Goal: Task Accomplishment & Management: Complete application form

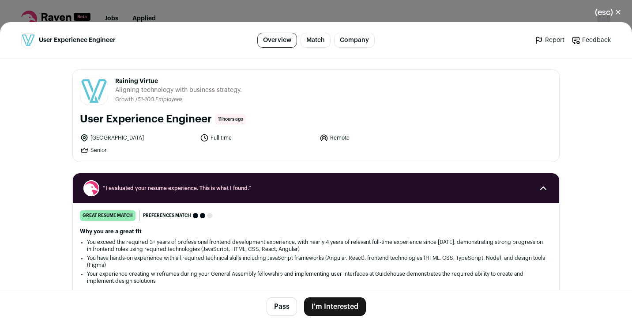
click at [337, 298] on button "I'm Interested" at bounding box center [335, 306] width 62 height 19
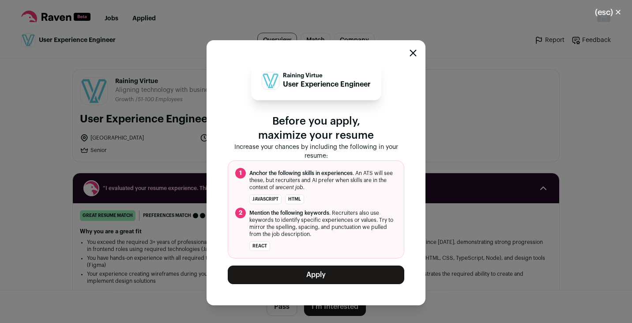
click at [337, 269] on button "Apply" at bounding box center [316, 274] width 176 height 19
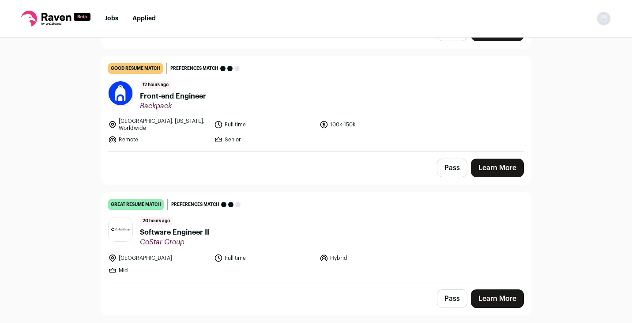
scroll to position [201, 0]
click at [218, 104] on header "12 hours ago Front-end Engineer Backpack" at bounding box center [316, 95] width 416 height 30
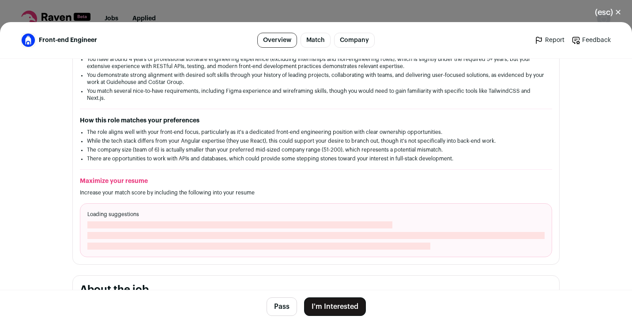
scroll to position [211, 0]
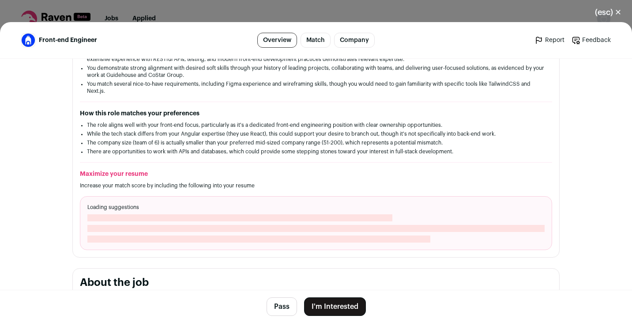
click at [349, 308] on button "I'm Interested" at bounding box center [335, 306] width 62 height 19
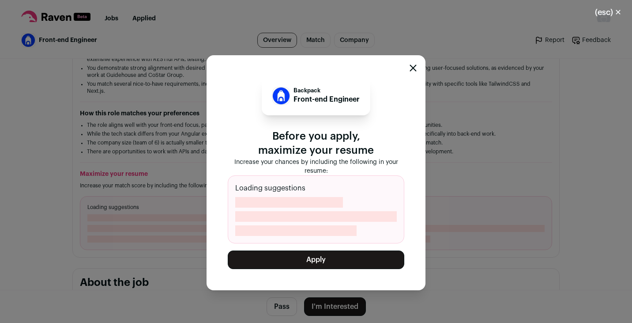
click at [339, 269] on div "Backpack Front-end Engineer Before you apply, maximize your resume Increase you…" at bounding box center [315, 172] width 219 height 235
click at [339, 261] on div "Backpack Front-end Engineer Before you apply, maximize your resume Increase you…" at bounding box center [316, 172] width 176 height 192
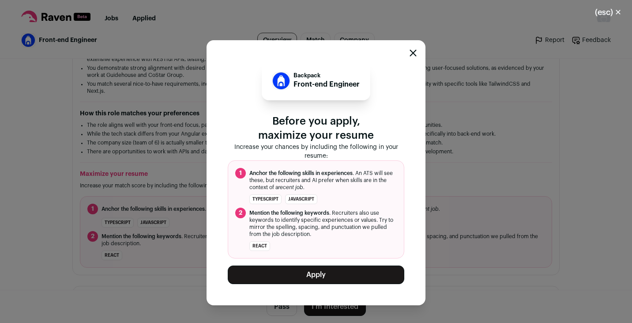
click at [335, 270] on button "Apply" at bounding box center [316, 274] width 176 height 19
